Goal: Task Accomplishment & Management: Manage account settings

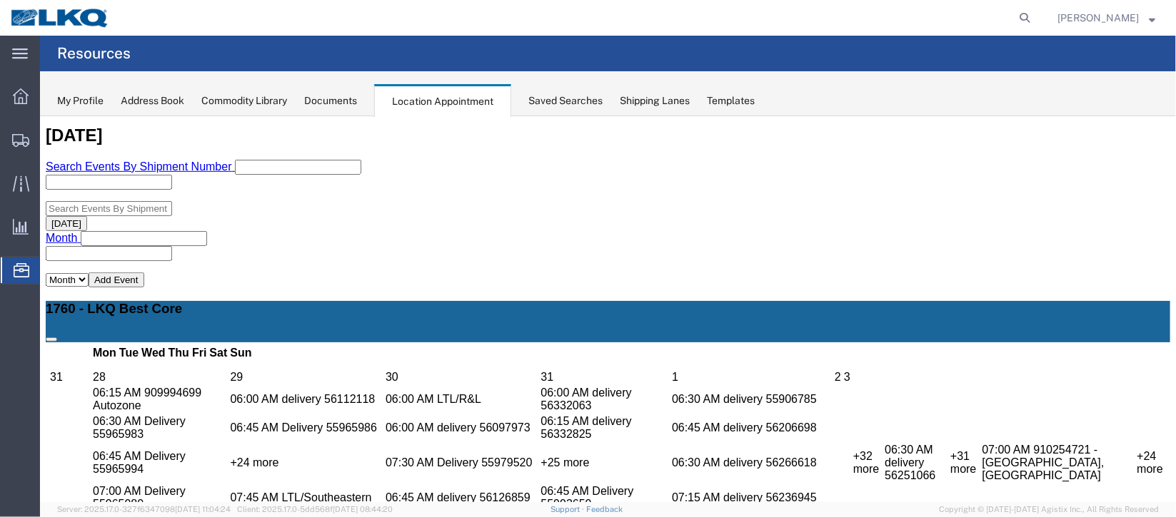
scroll to position [428, 0]
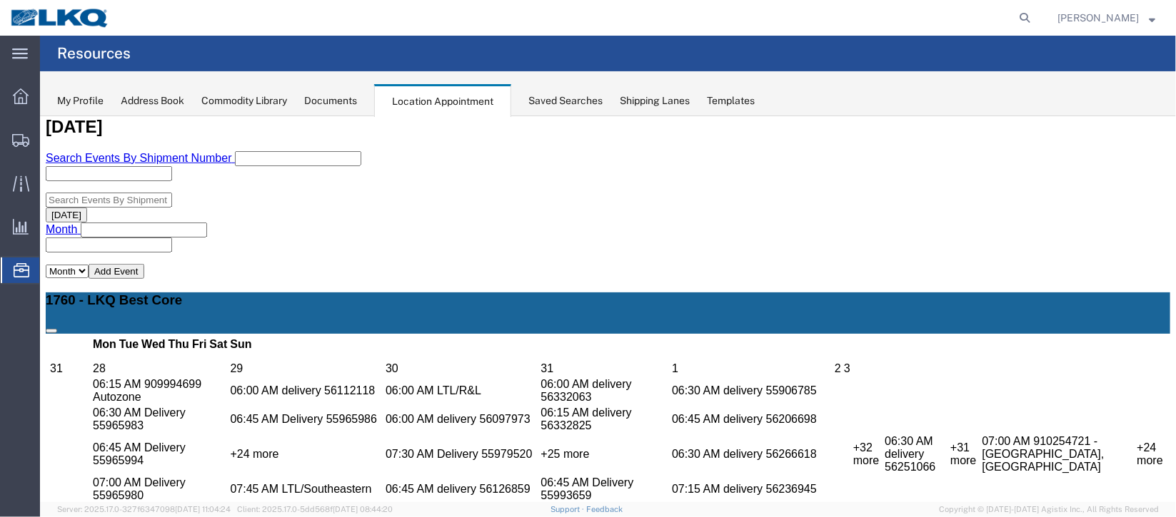
select select "1"
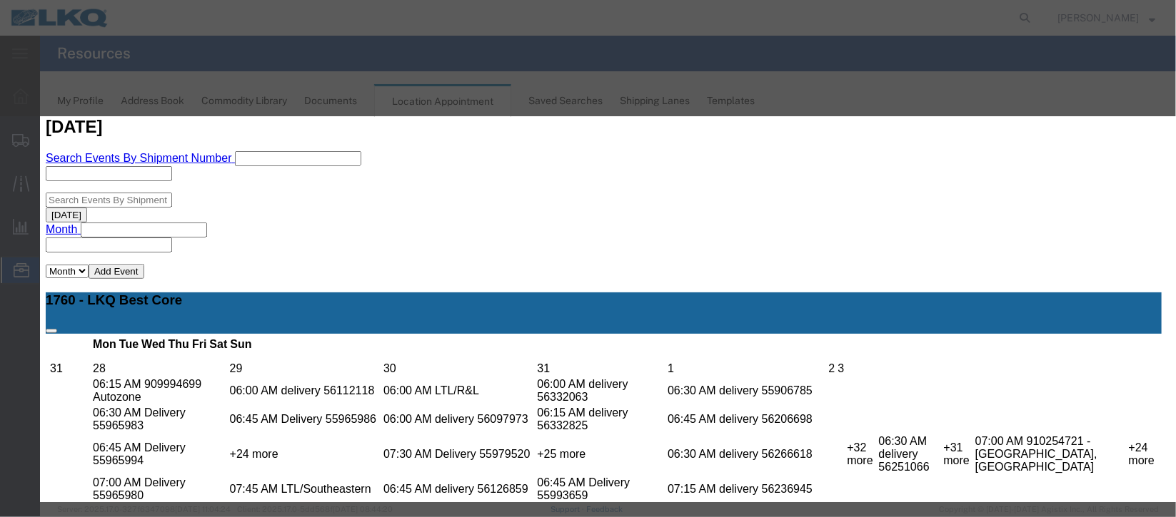
scroll to position [175, 0]
select select "40"
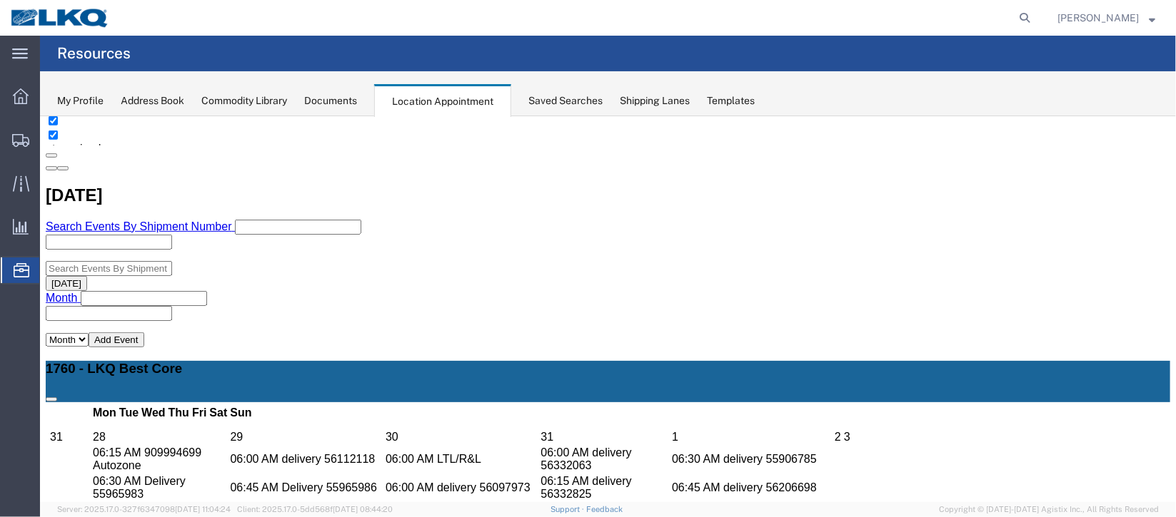
scroll to position [320, 0]
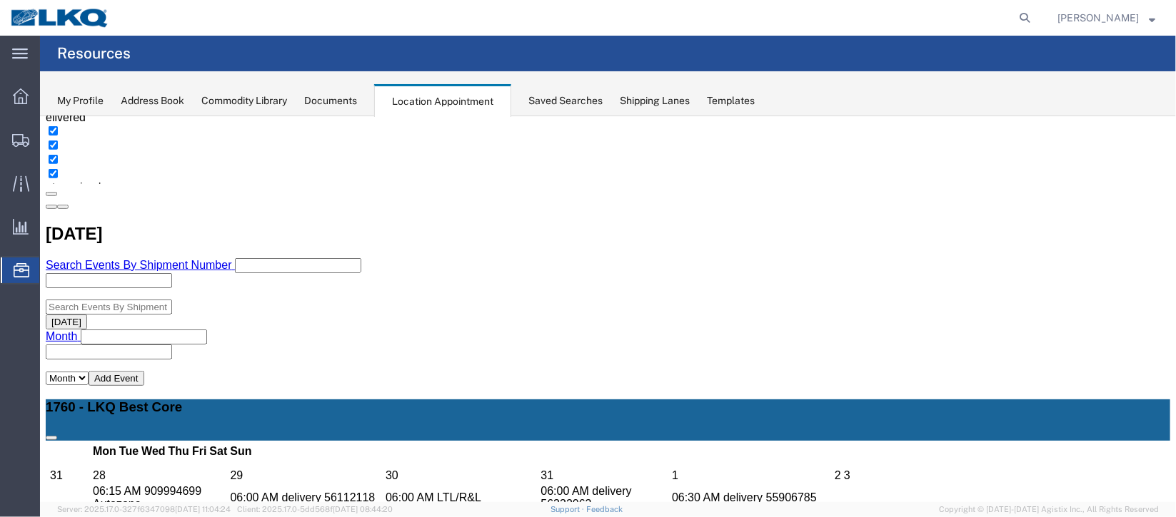
select select "1"
select select "24"
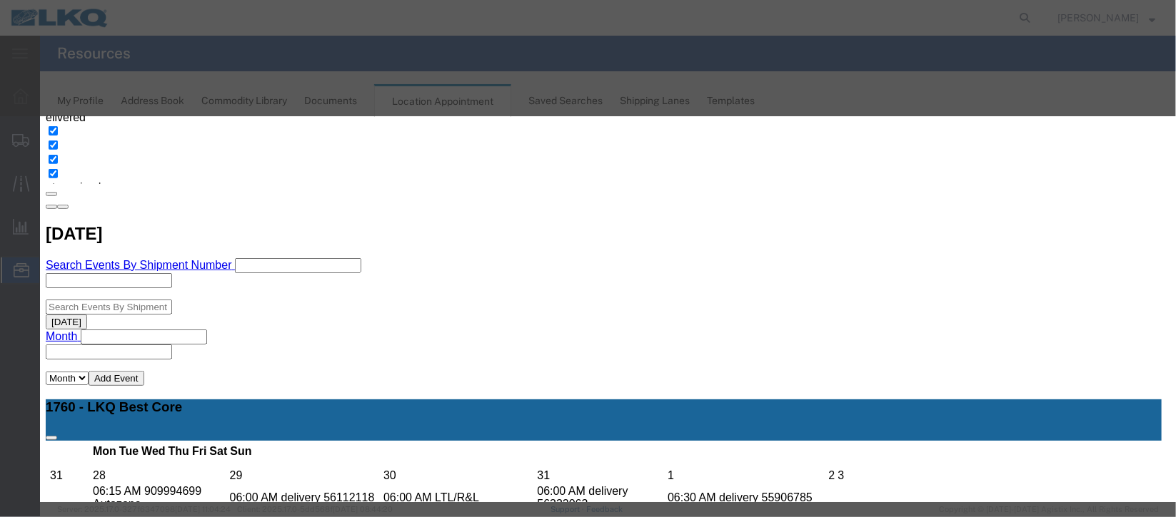
scroll to position [175, 0]
type input "m"
select select "100"
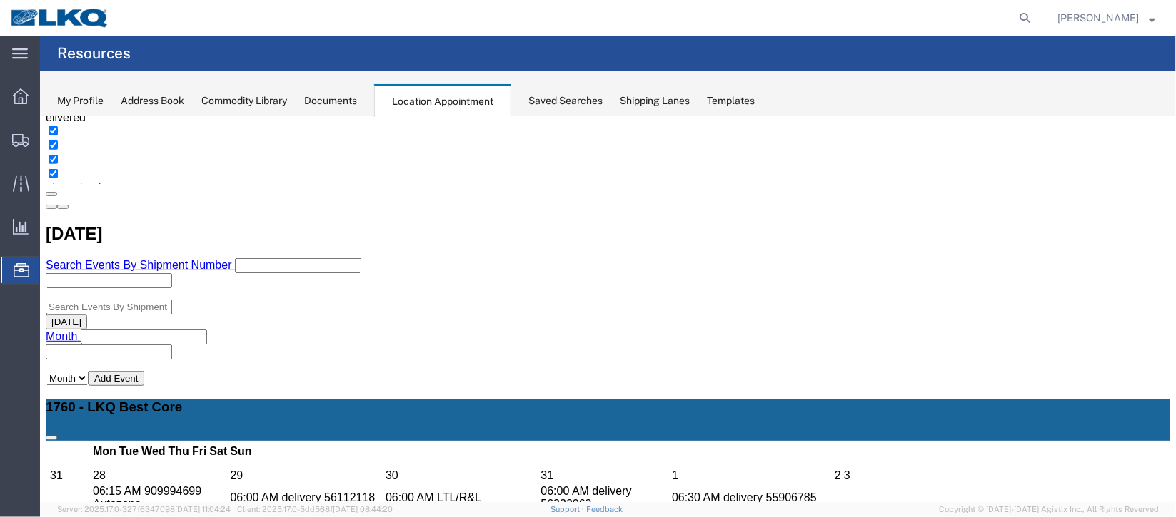
scroll to position [0, 0]
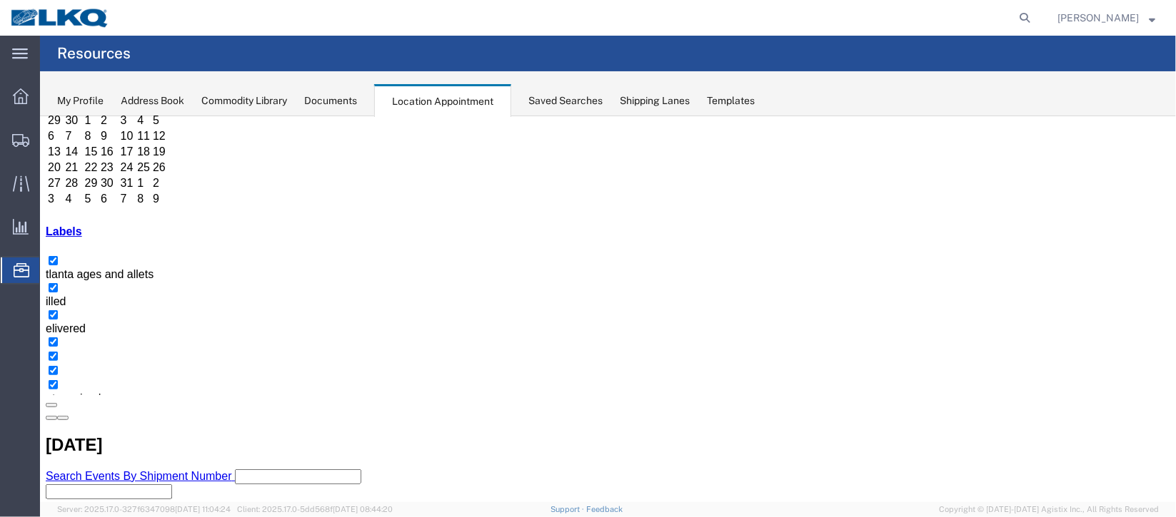
scroll to position [106, 0]
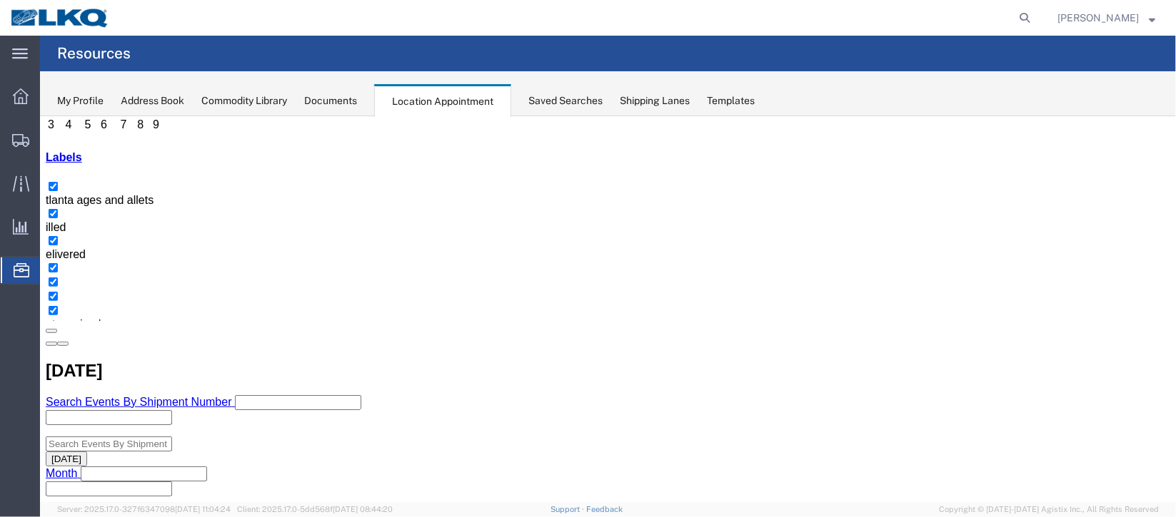
scroll to position [213, 0]
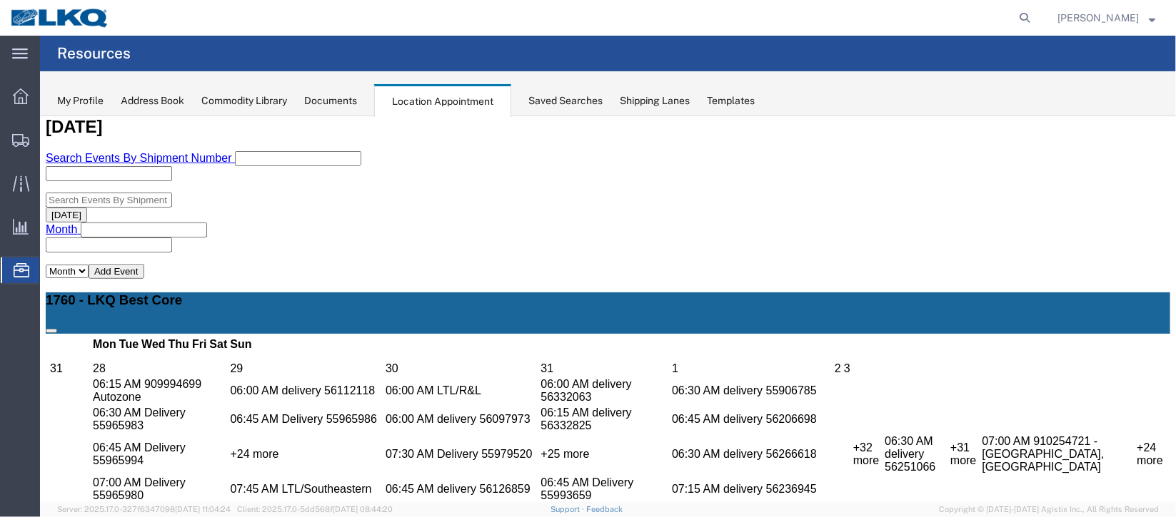
scroll to position [320, 0]
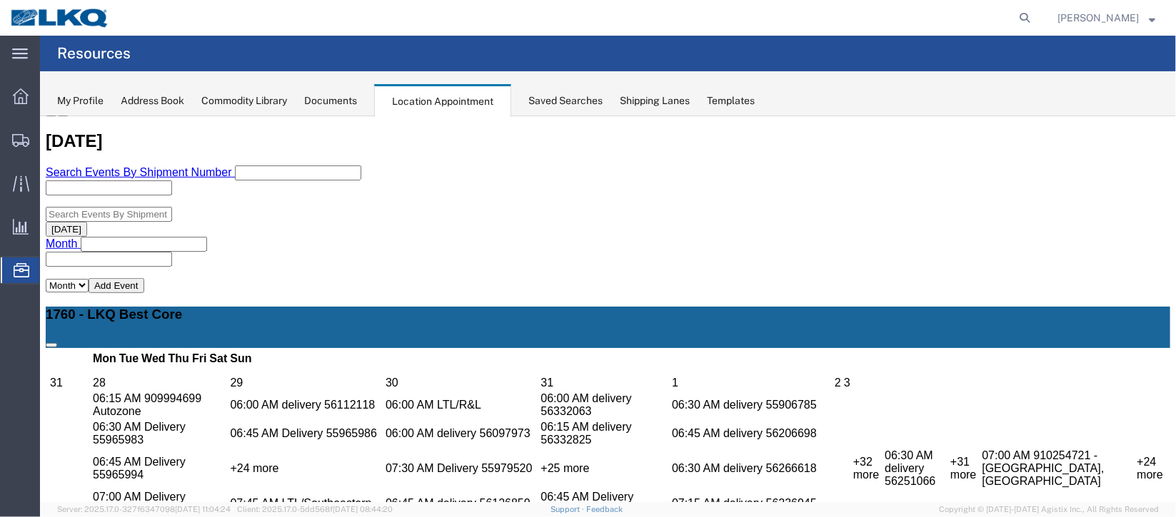
scroll to position [535, 0]
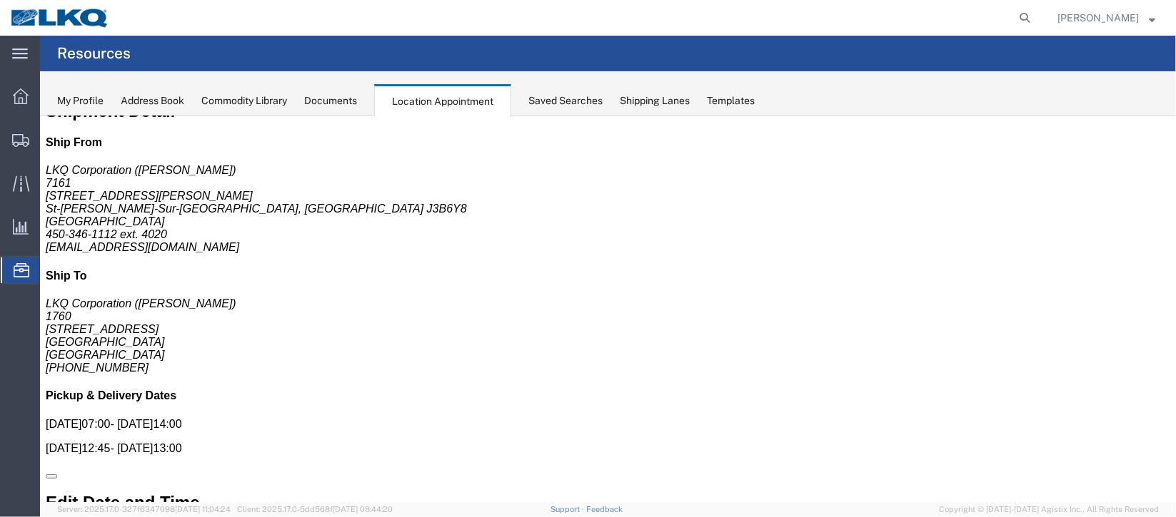
scroll to position [0, 0]
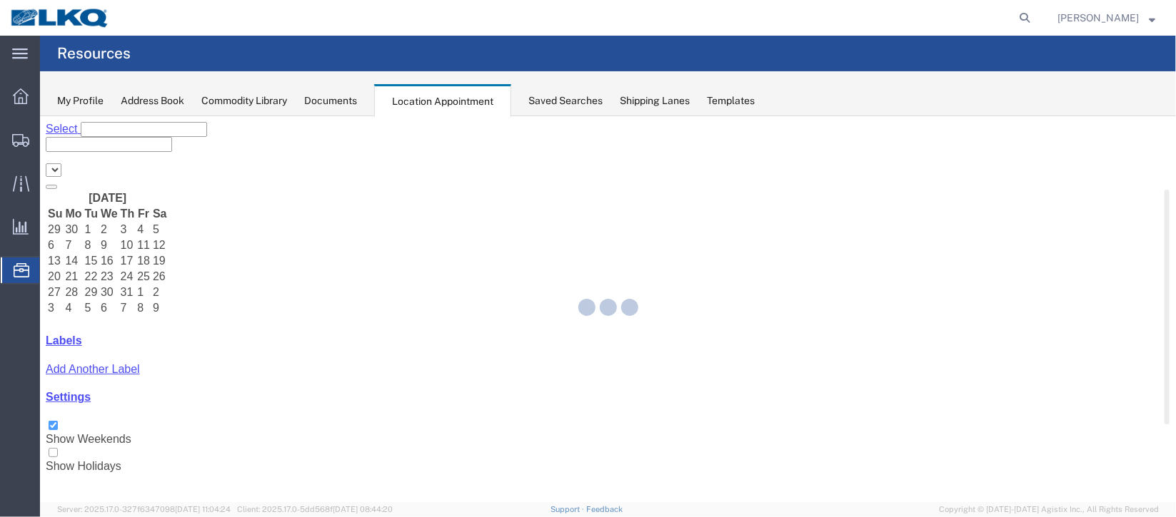
select select "27634"
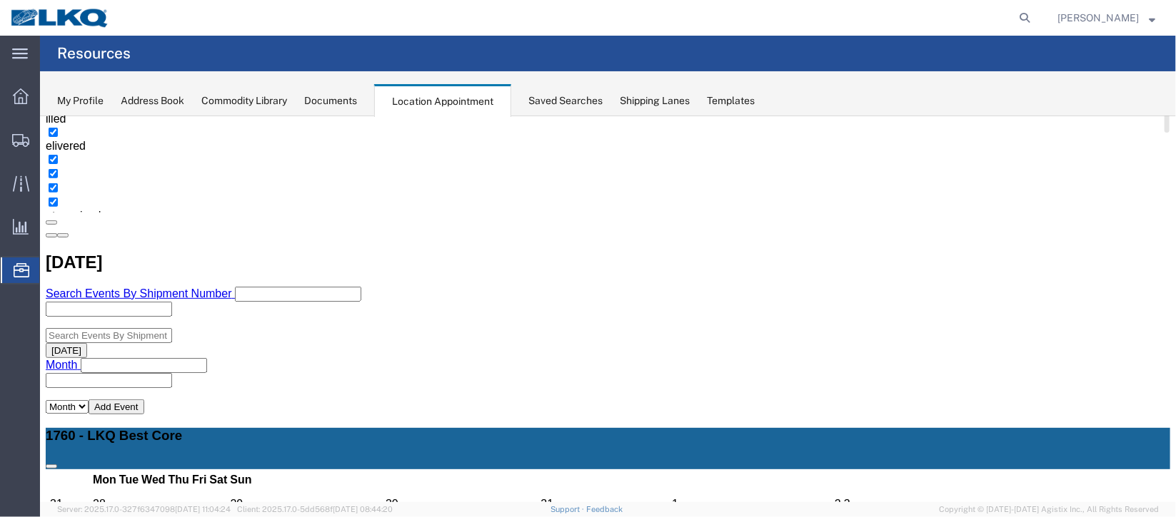
scroll to position [320, 0]
